Goal: Find specific page/section: Find specific page/section

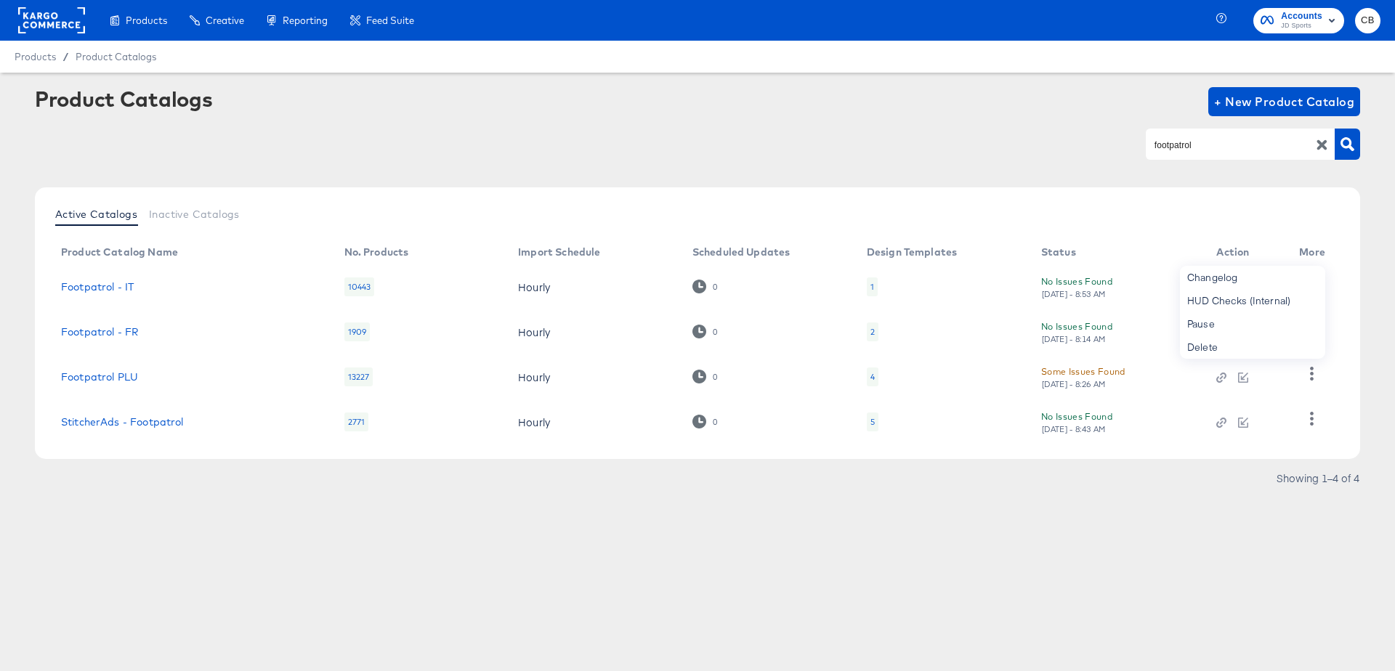
click at [1191, 137] on input "footpatrol" at bounding box center [1229, 145] width 155 height 17
type input "h"
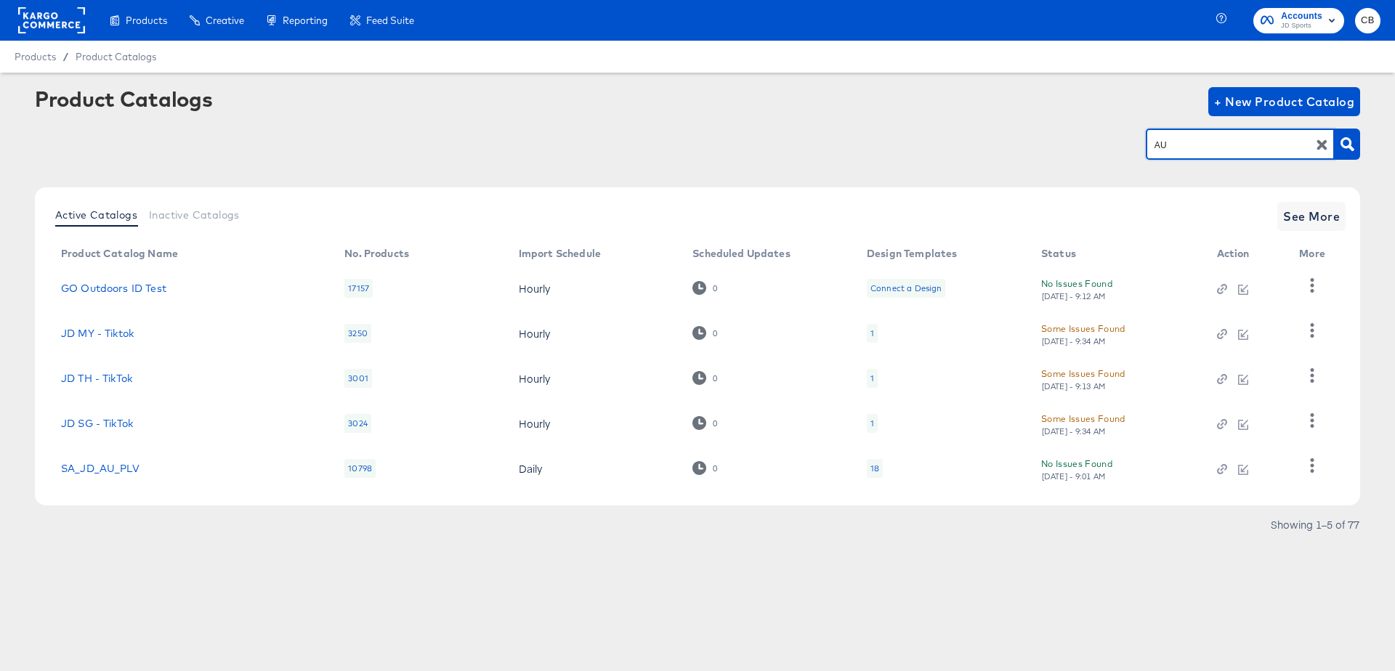
type input "AU"
click at [1312, 279] on icon "button" at bounding box center [1313, 285] width 4 height 14
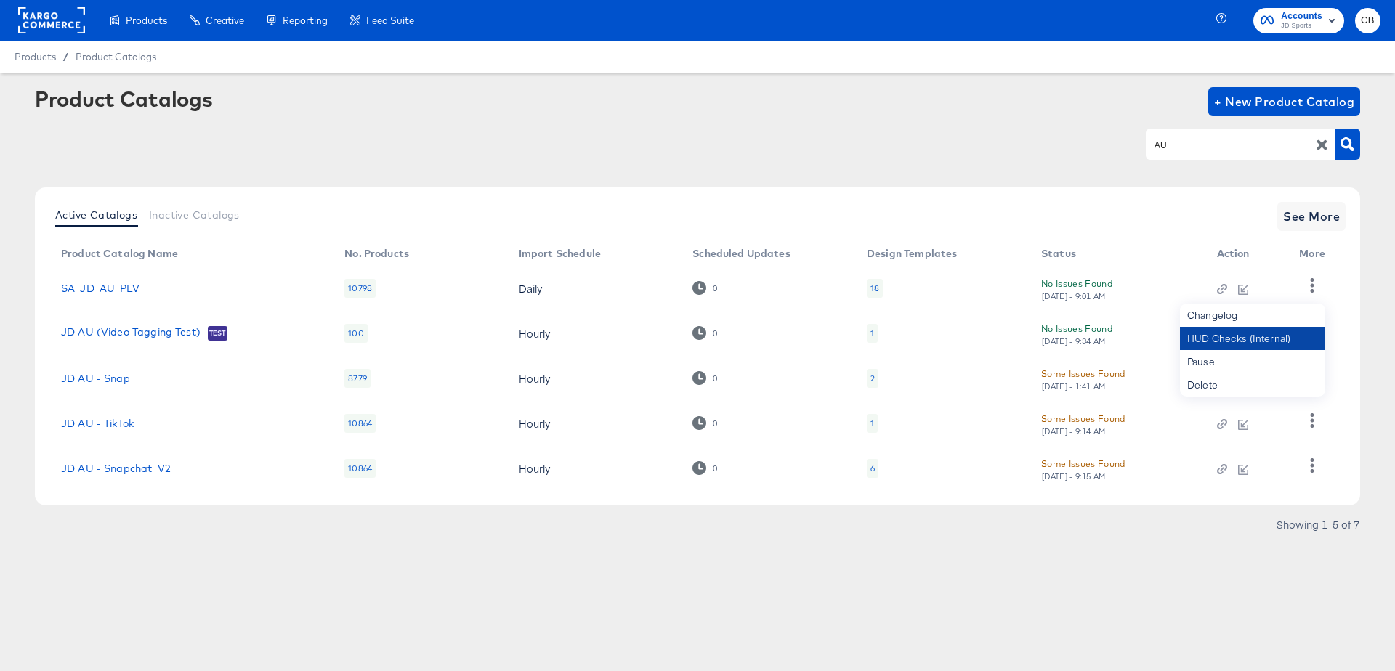
click at [1229, 336] on div "HUD Checks (Internal)" at bounding box center [1252, 338] width 145 height 23
